Goal: Communication & Community: Answer question/provide support

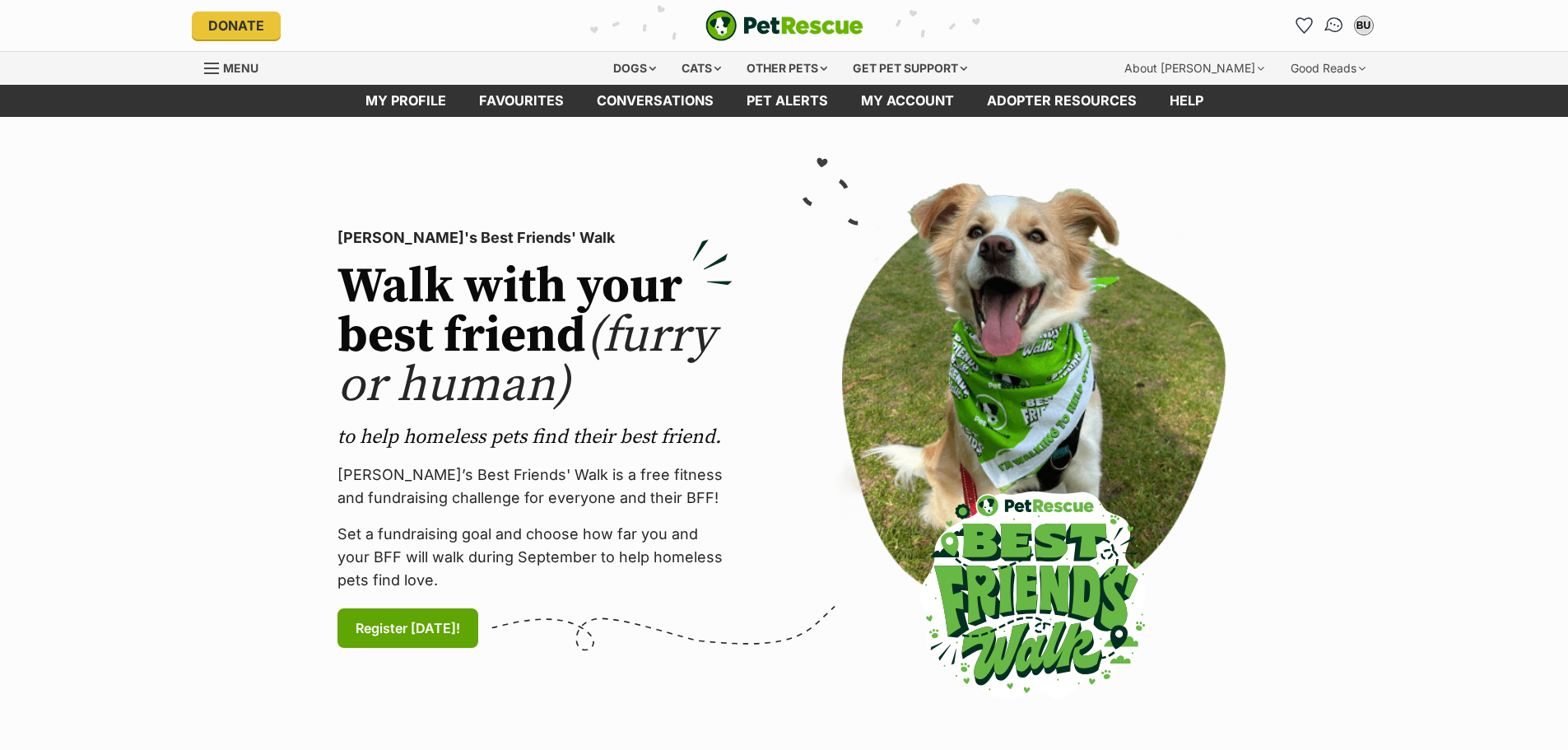
click at [1340, 19] on img "Conversations" at bounding box center [1333, 26] width 22 height 22
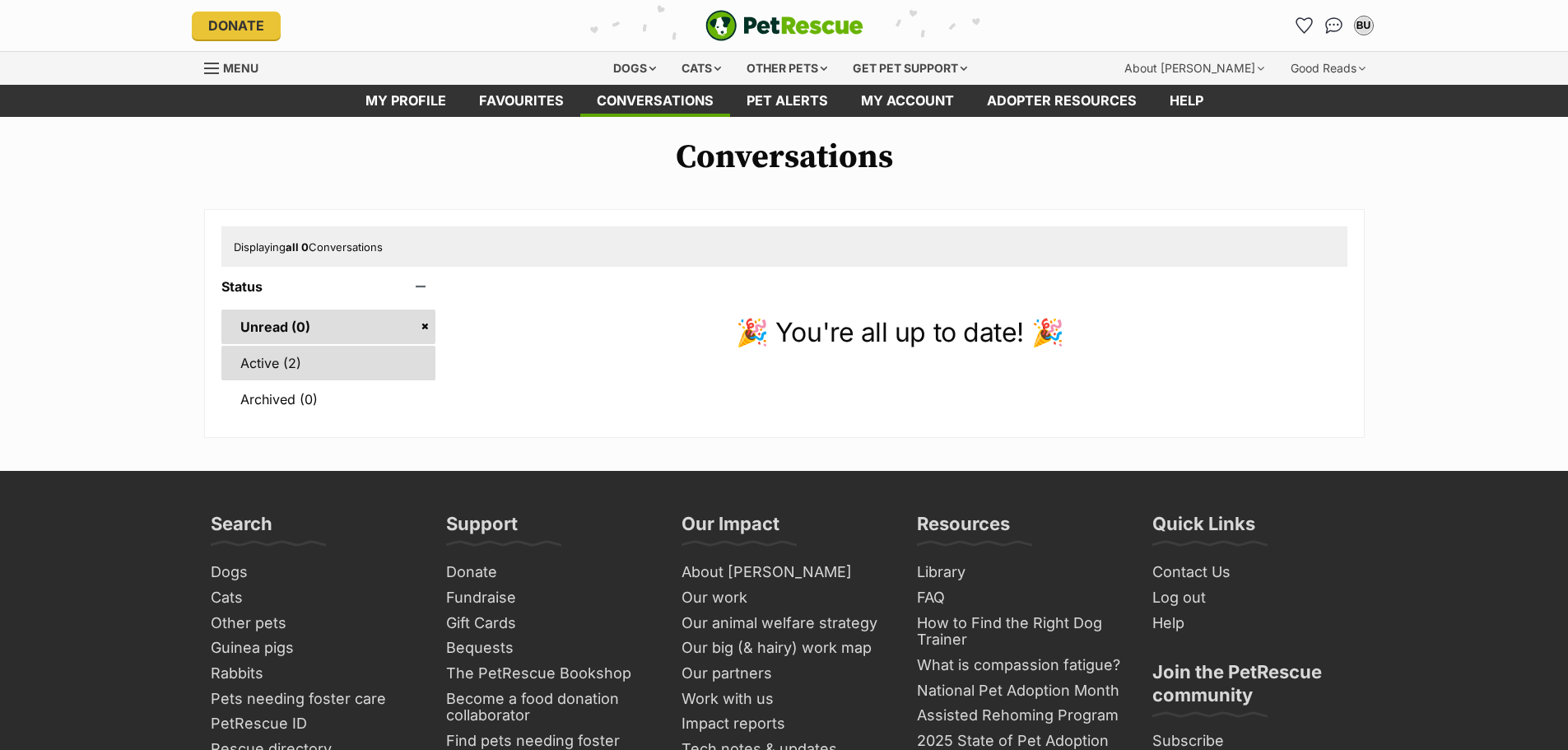
drag, startPoint x: 0, startPoint y: 0, endPoint x: 308, endPoint y: 356, distance: 470.7
click at [308, 356] on link "Active (2)" at bounding box center [329, 363] width 215 height 34
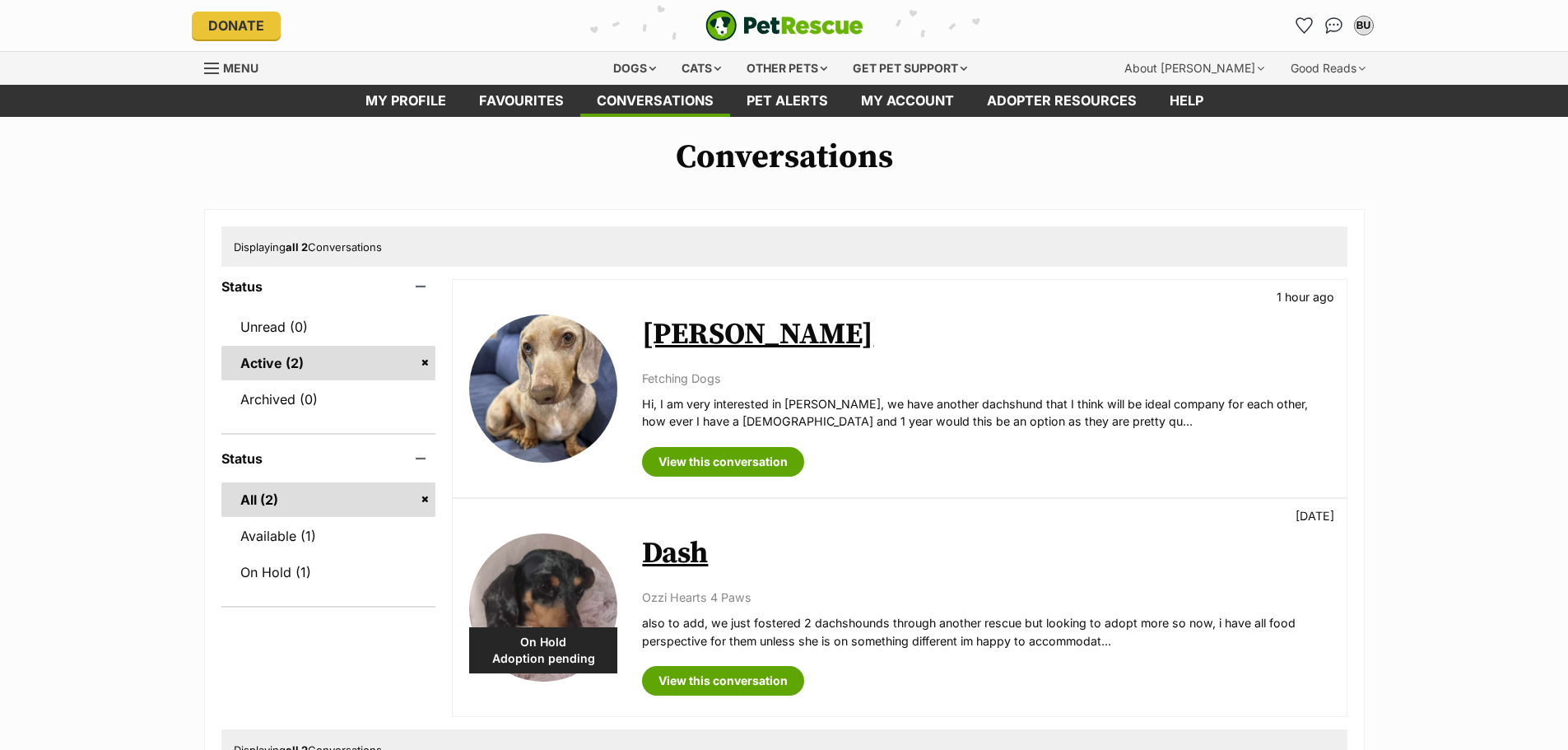
click at [673, 332] on link "Alvin" at bounding box center [757, 335] width 231 height 37
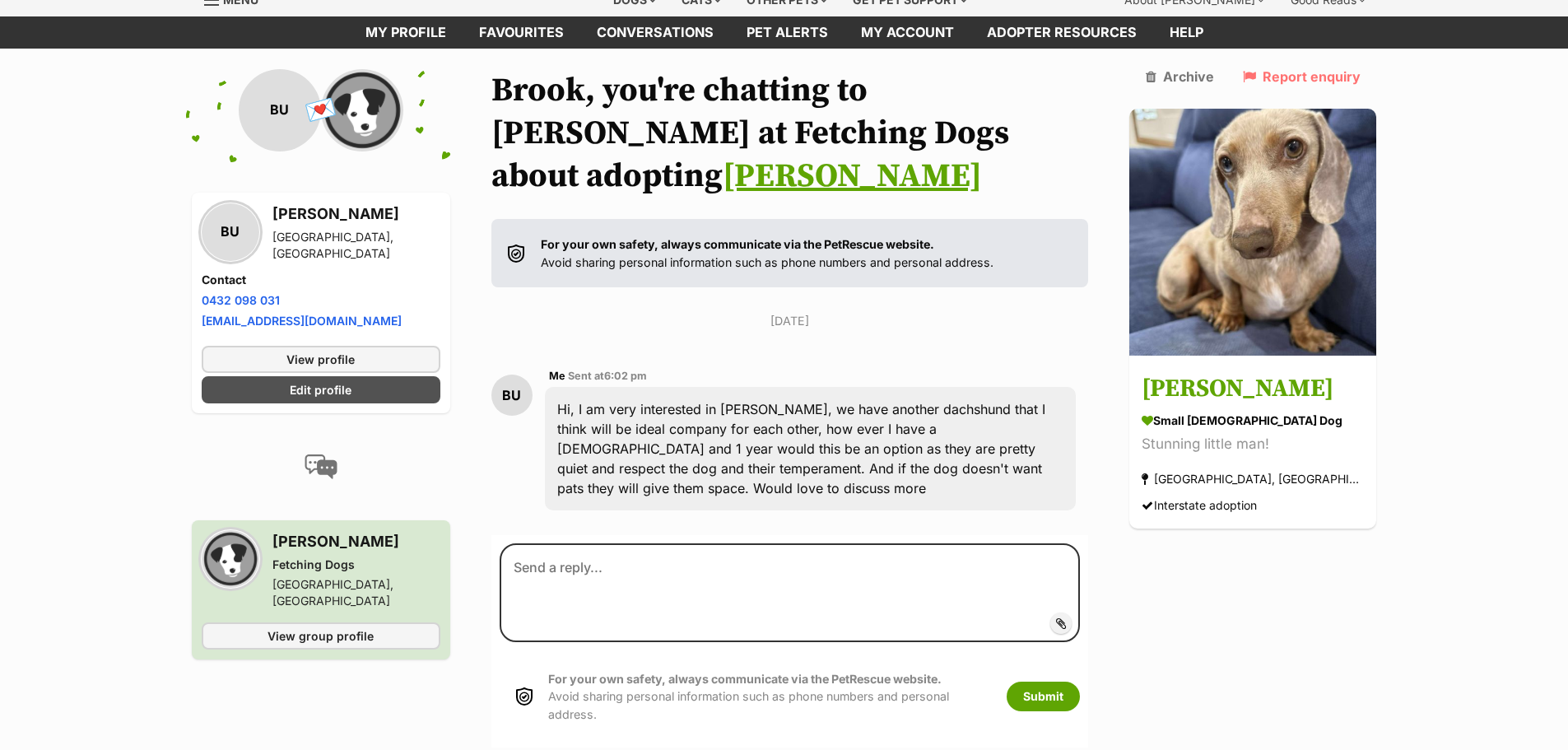
scroll to position [79, 0]
